Goal: Task Accomplishment & Management: Complete application form

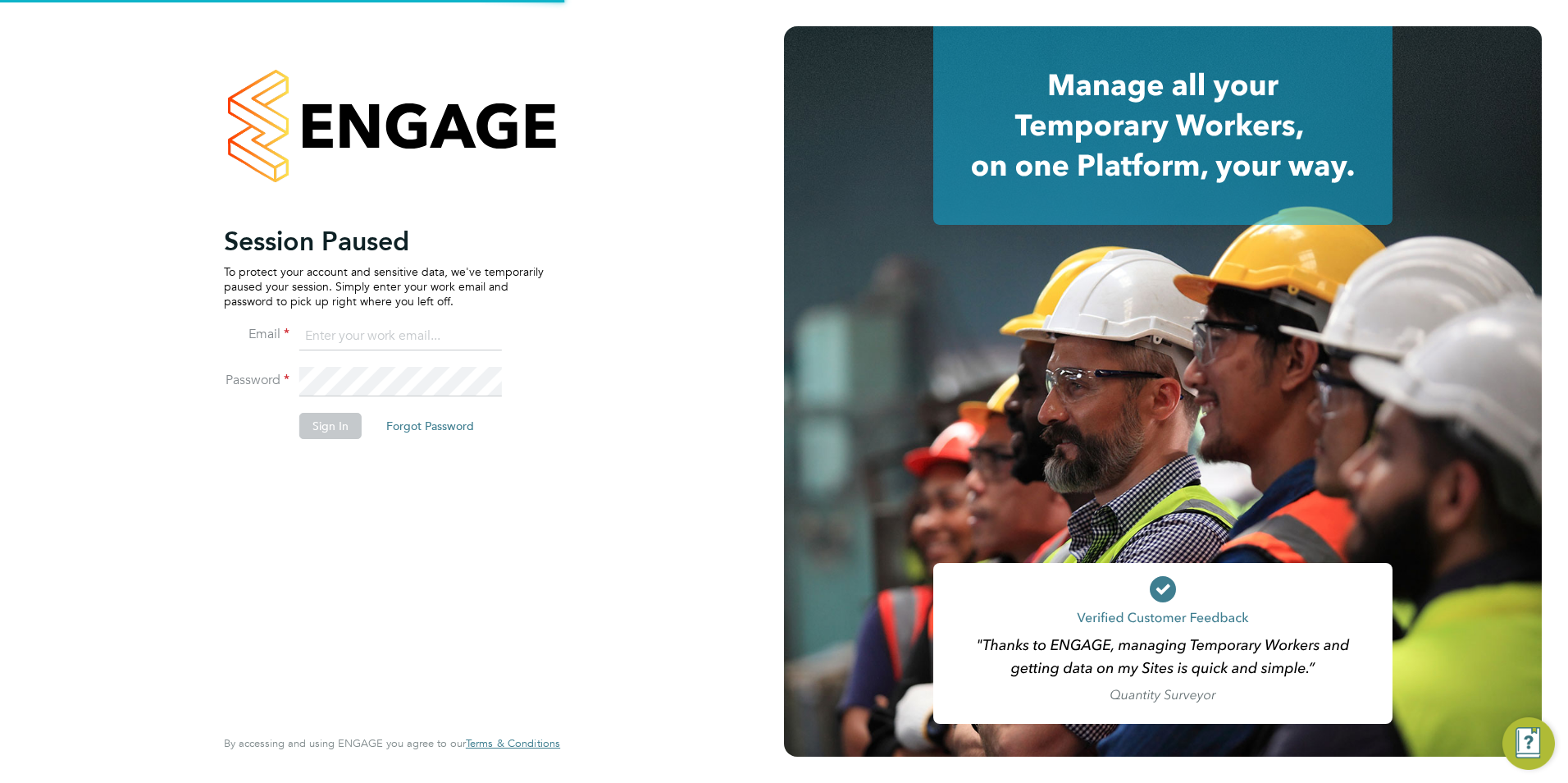
type input "ecrowe@skilledcareers.co.uk"
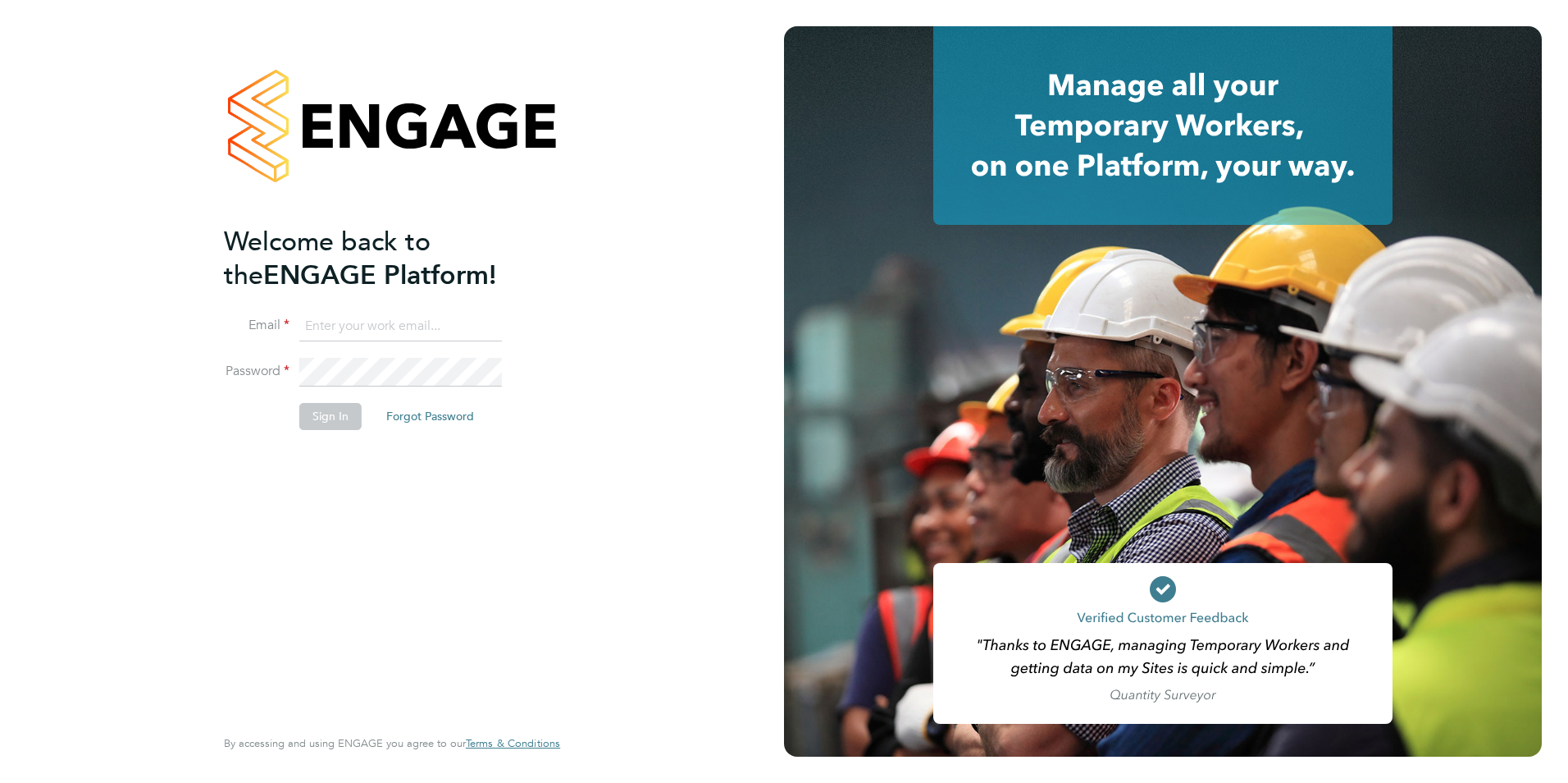
type input "ecrowe@skilledcareers.co.uk"
click at [311, 419] on button "Sign In" at bounding box center [330, 416] width 62 height 27
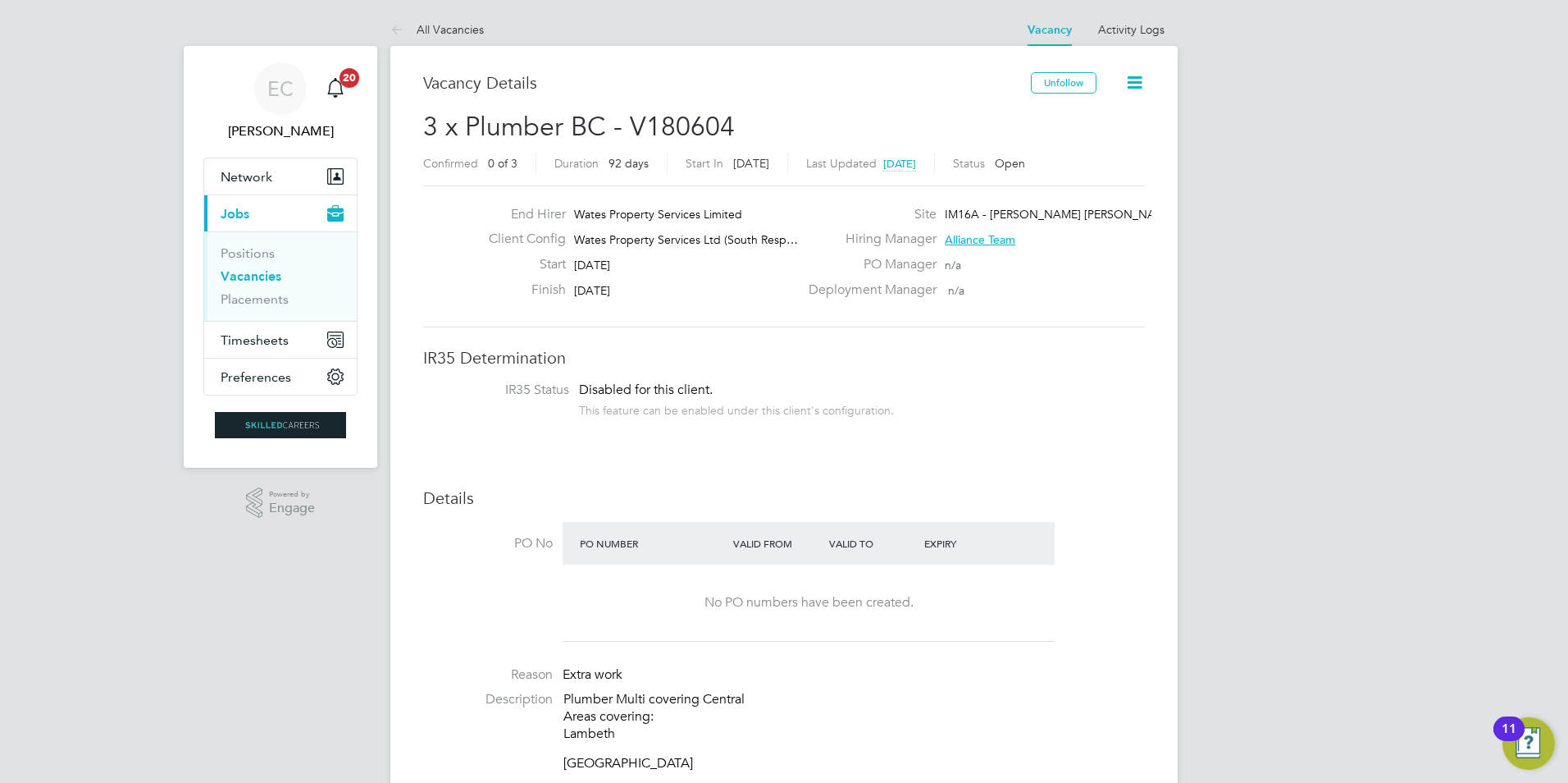
click at [265, 271] on link "Vacancies" at bounding box center [250, 276] width 61 height 15
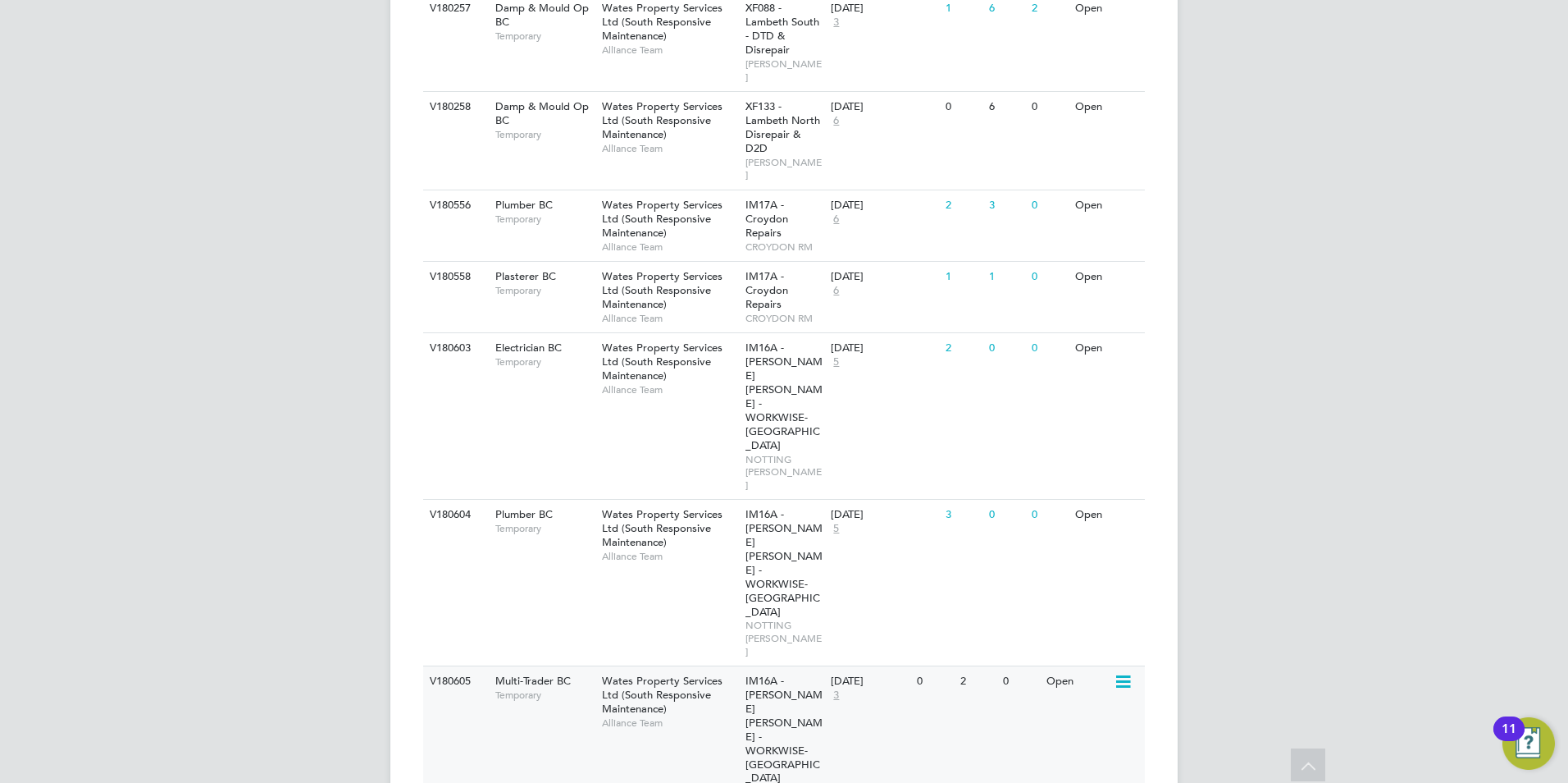
scroll to position [1477, 0]
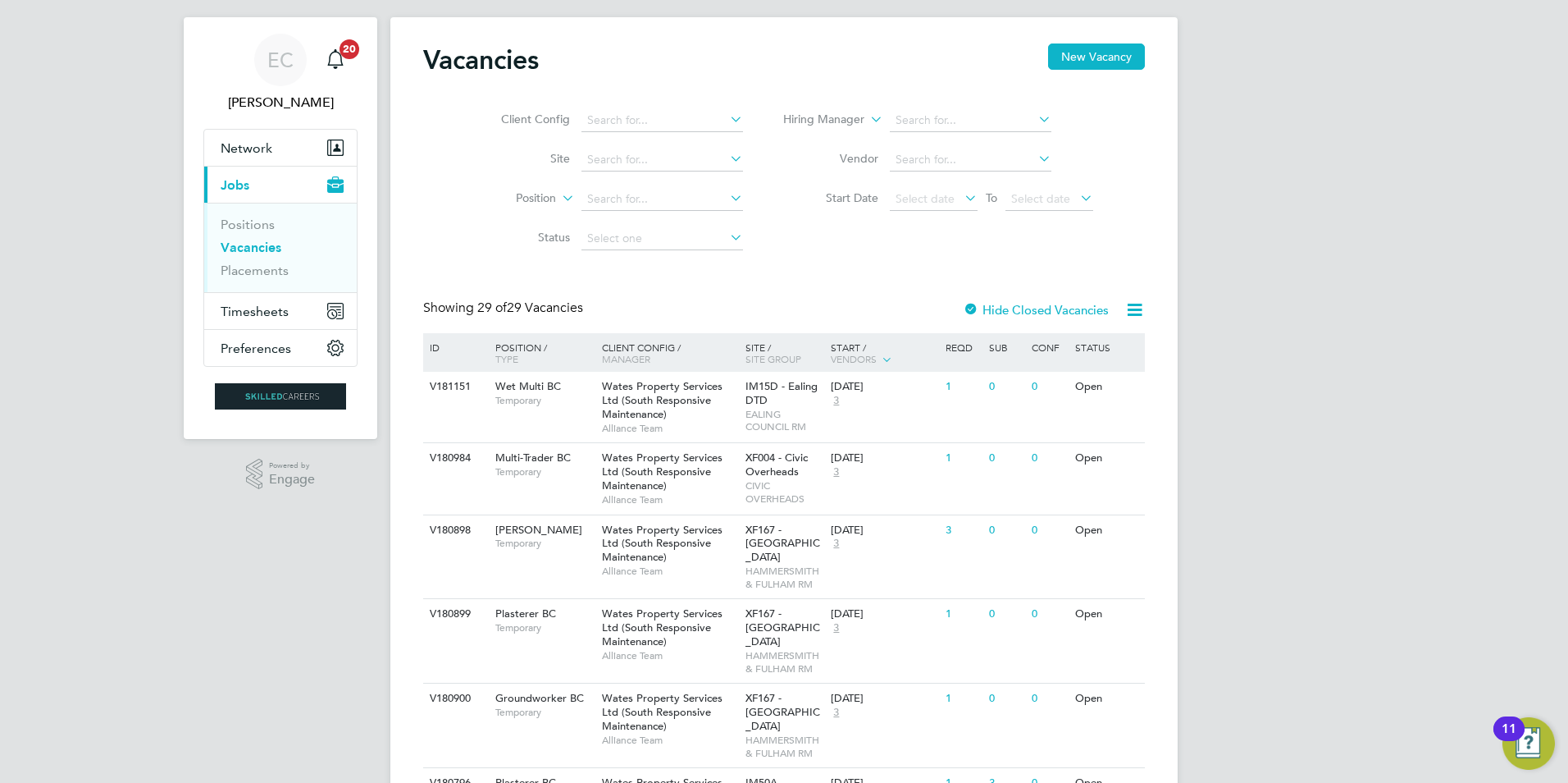
scroll to position [0, 0]
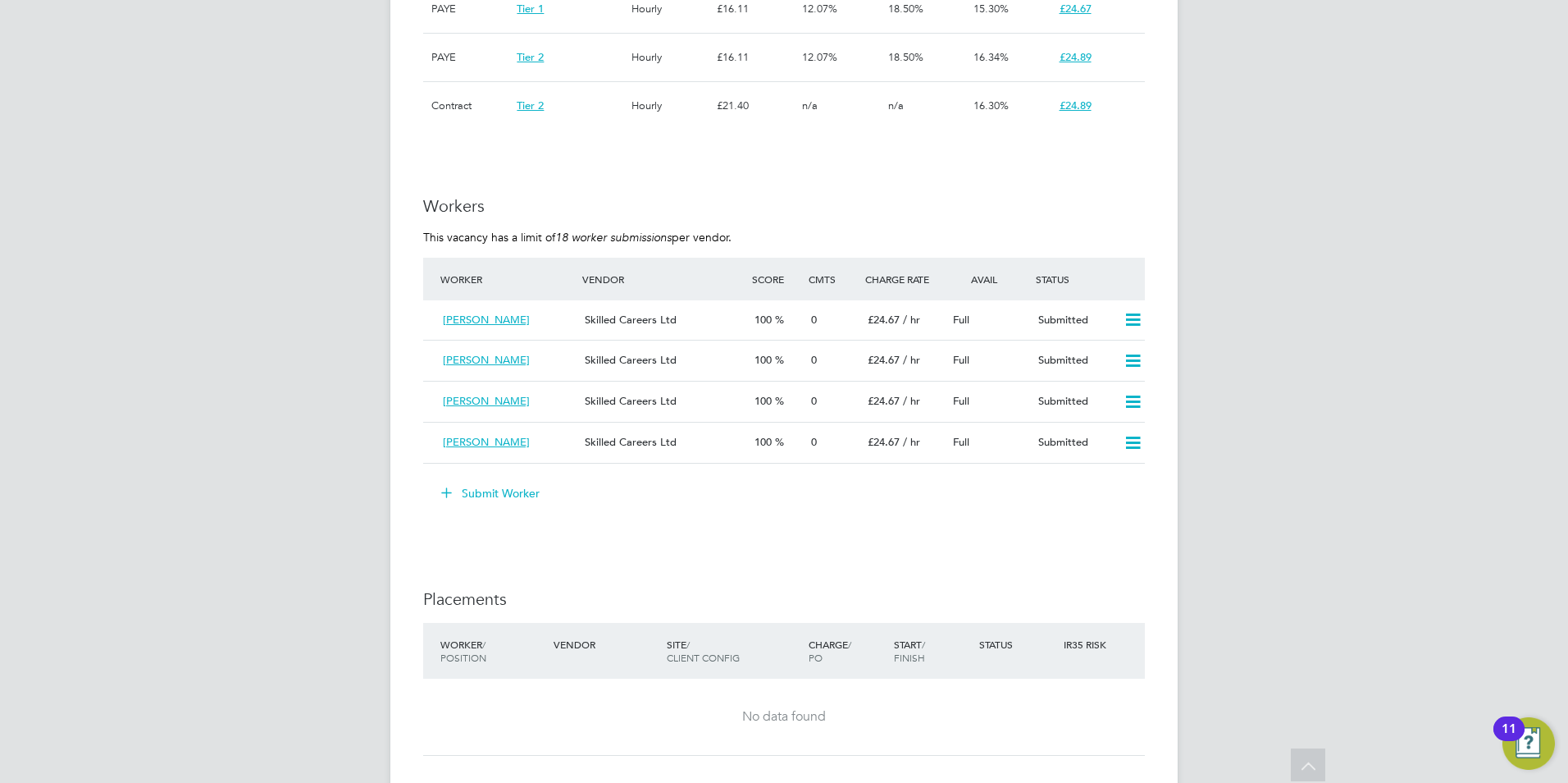
click at [513, 496] on button "Submit Worker" at bounding box center [491, 493] width 123 height 27
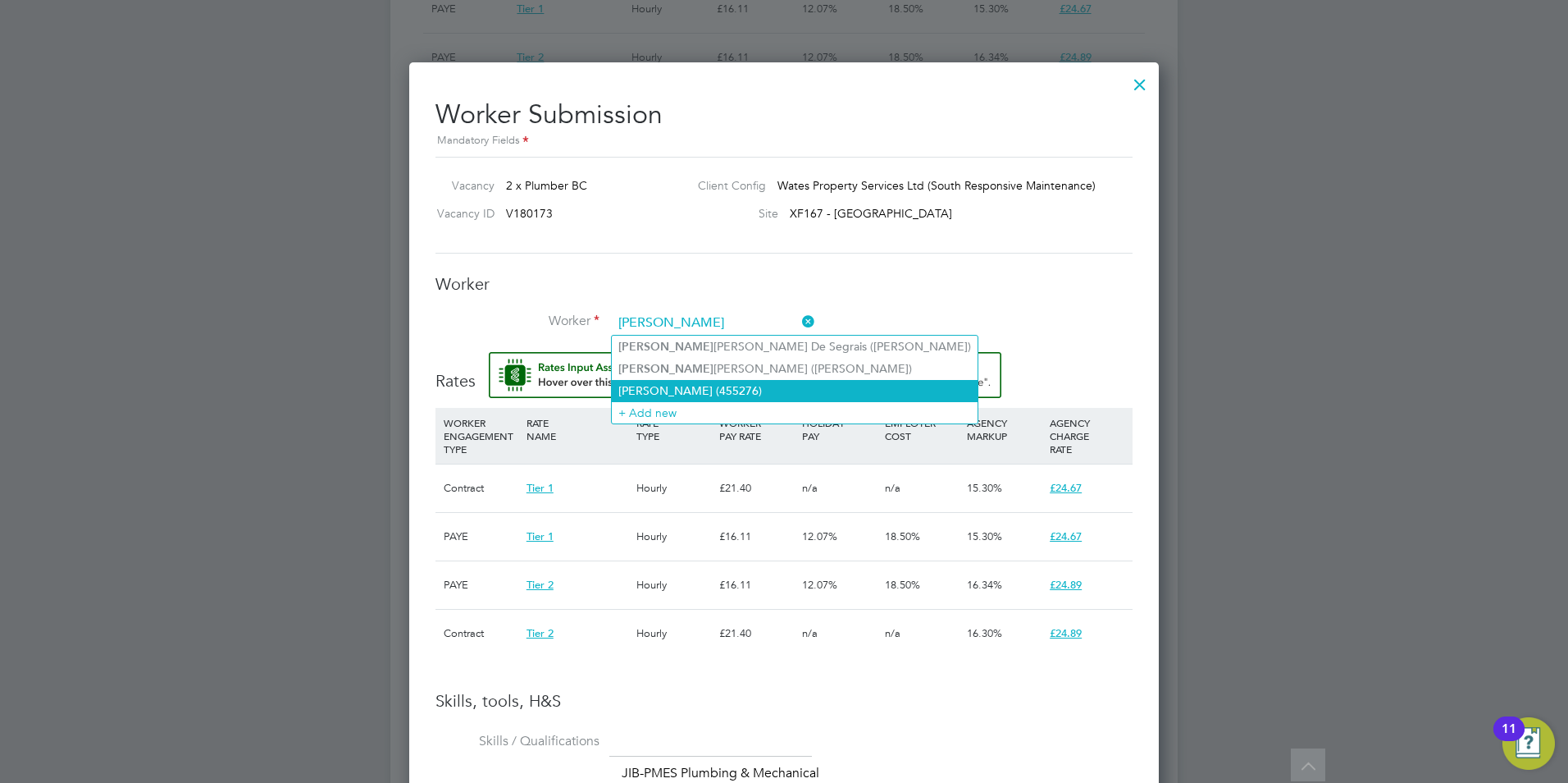
click at [714, 381] on li "[PERSON_NAME] (455276)" at bounding box center [794, 390] width 366 height 22
type input "[PERSON_NAME] (455276)"
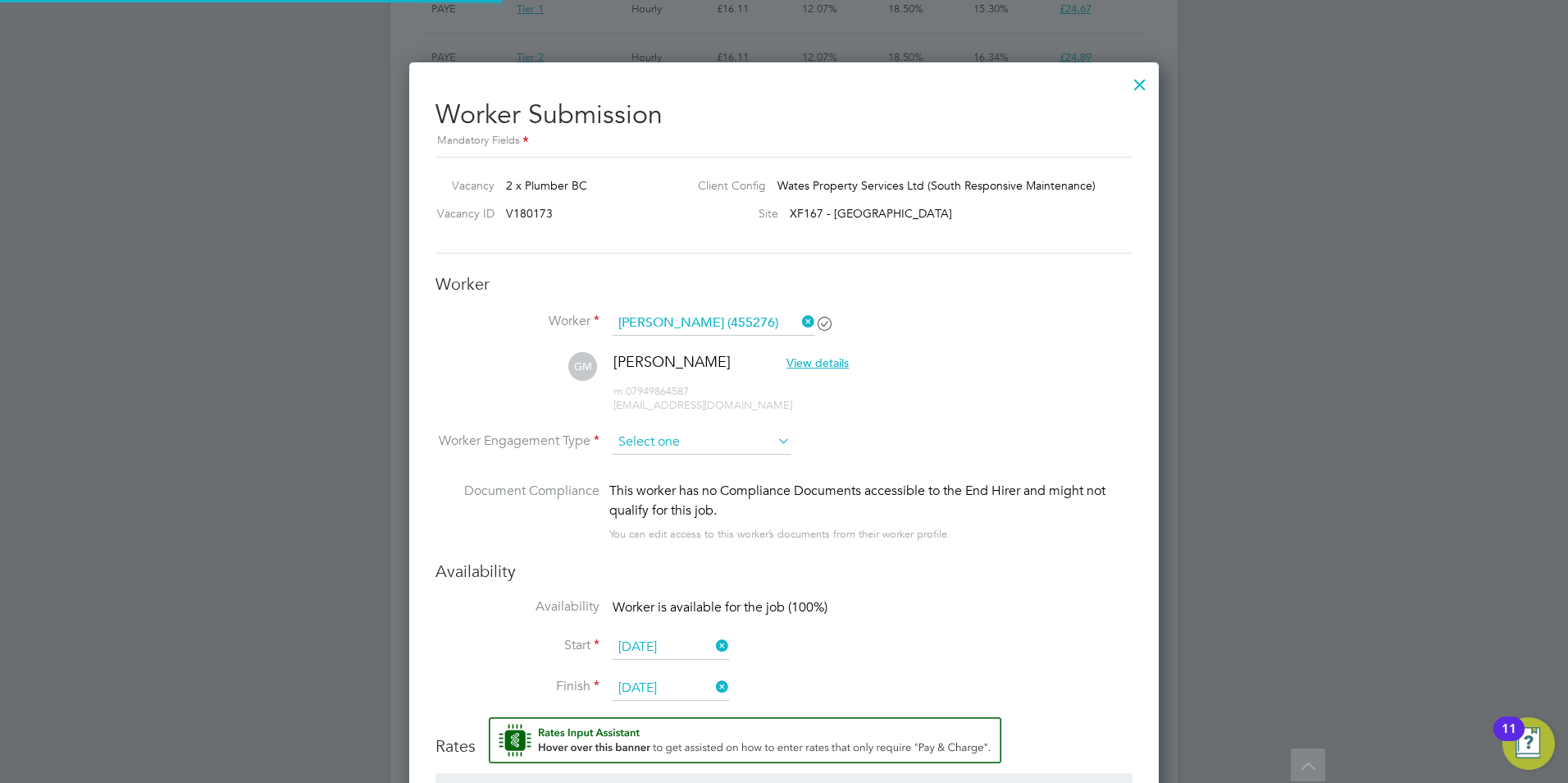
click at [709, 440] on input at bounding box center [701, 442] width 178 height 25
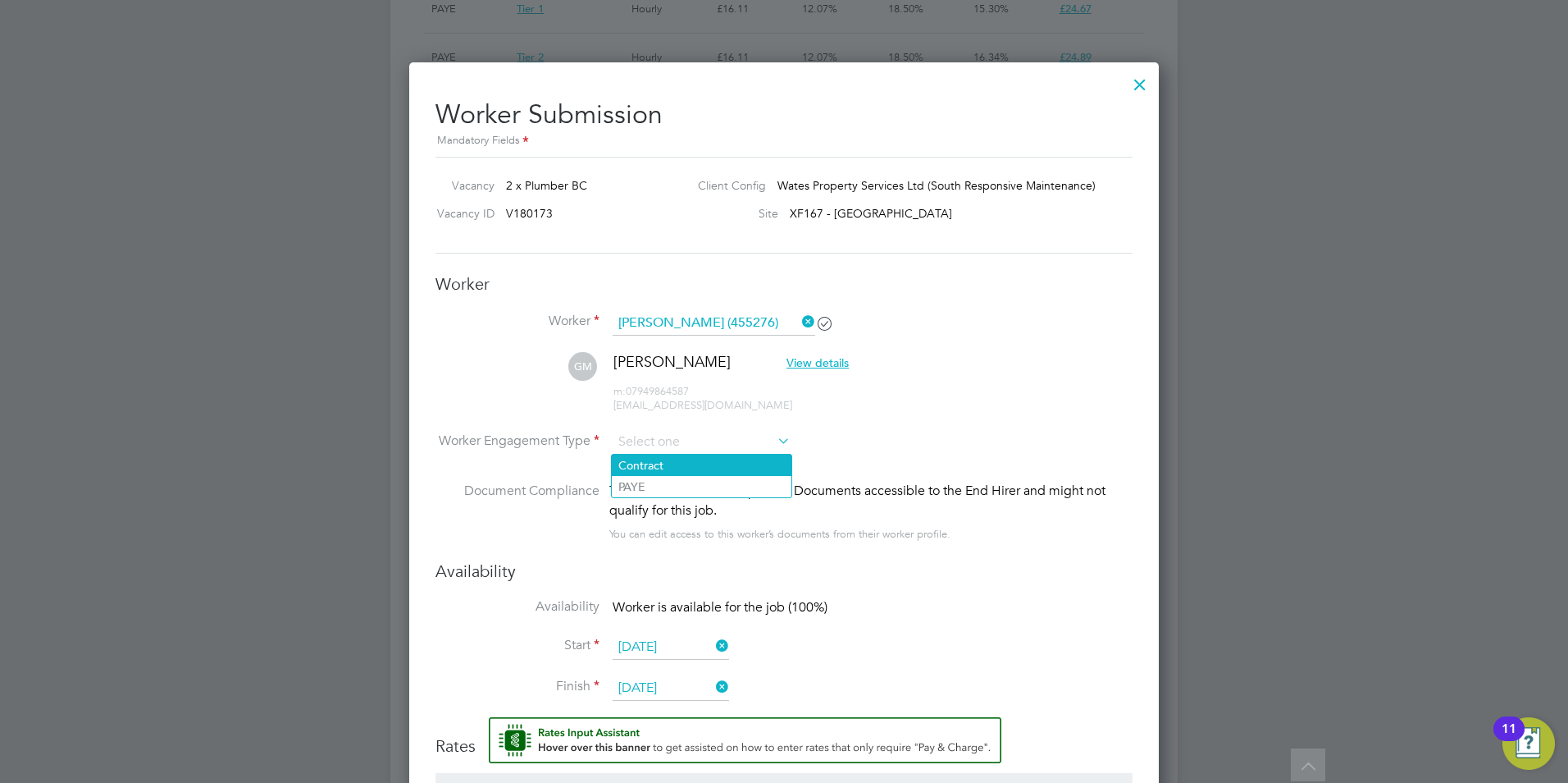
click at [698, 467] on li "Contract" at bounding box center [701, 465] width 180 height 22
type input "Contract"
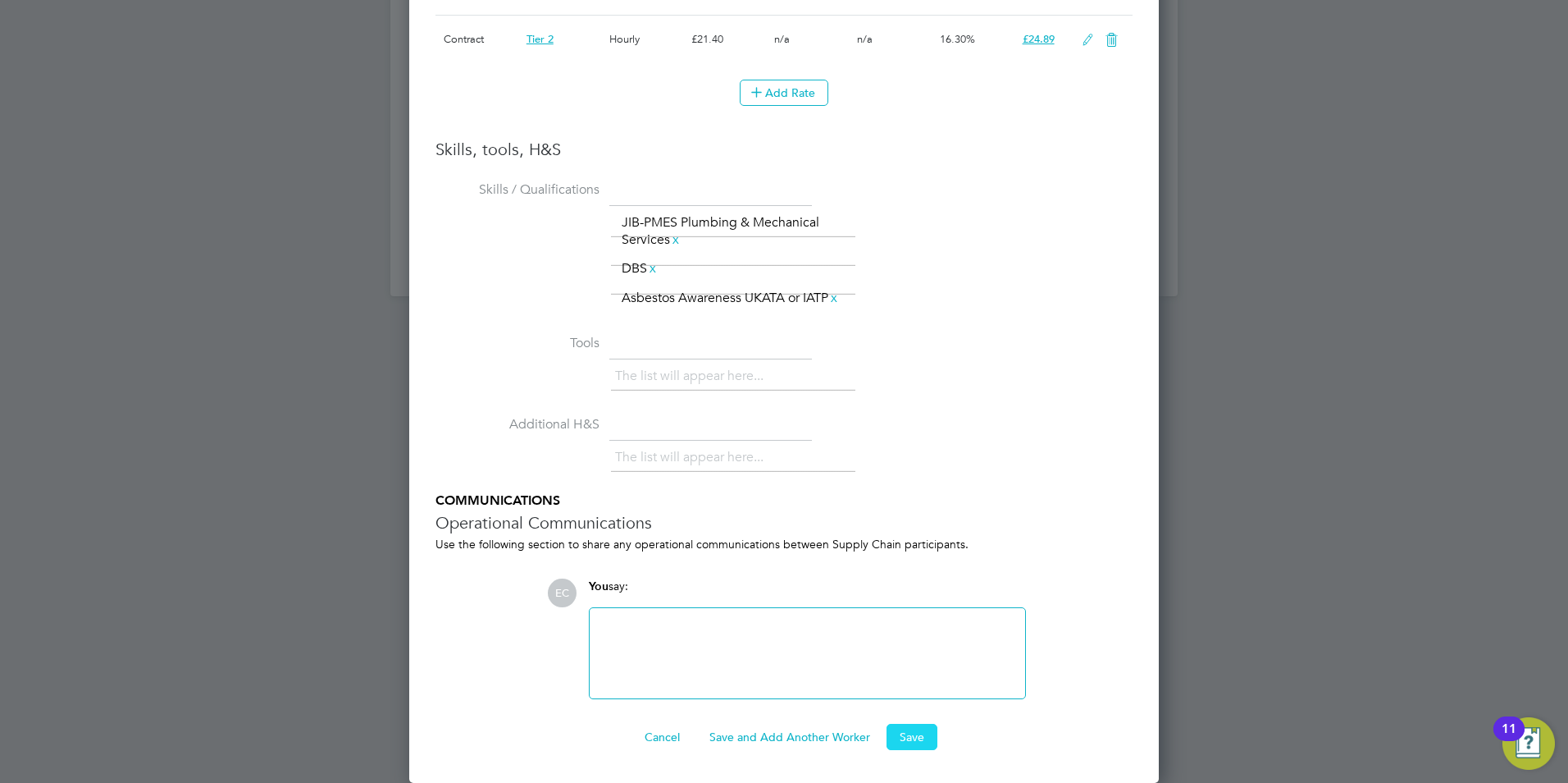
click at [921, 733] on button "Save" at bounding box center [912, 737] width 51 height 27
